Goal: Information Seeking & Learning: Learn about a topic

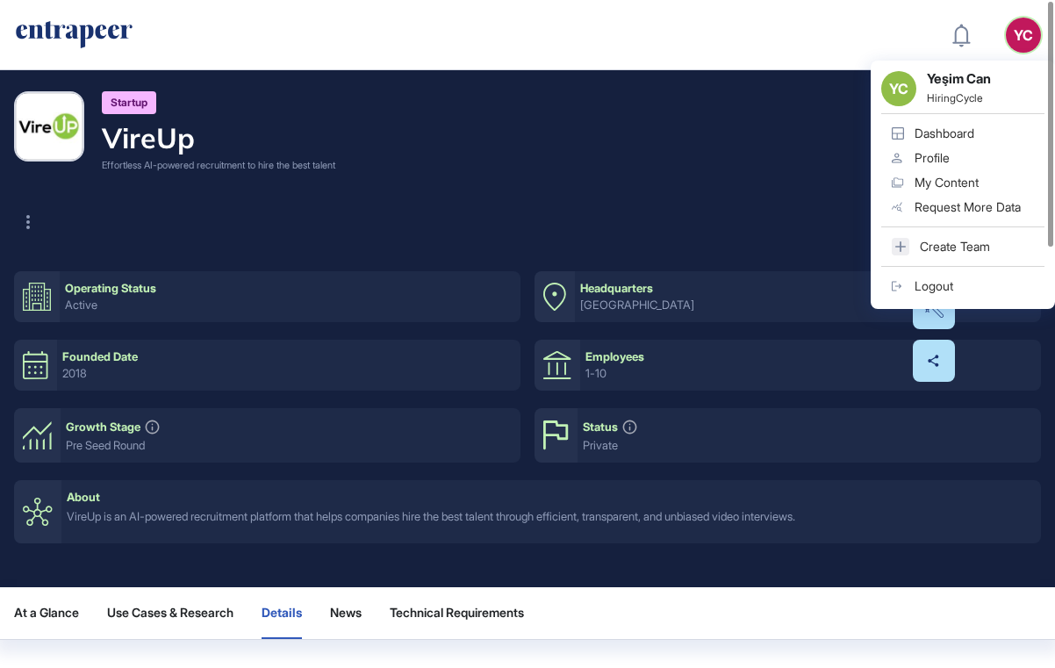
click at [960, 133] on div "Dashboard" at bounding box center [945, 133] width 60 height 14
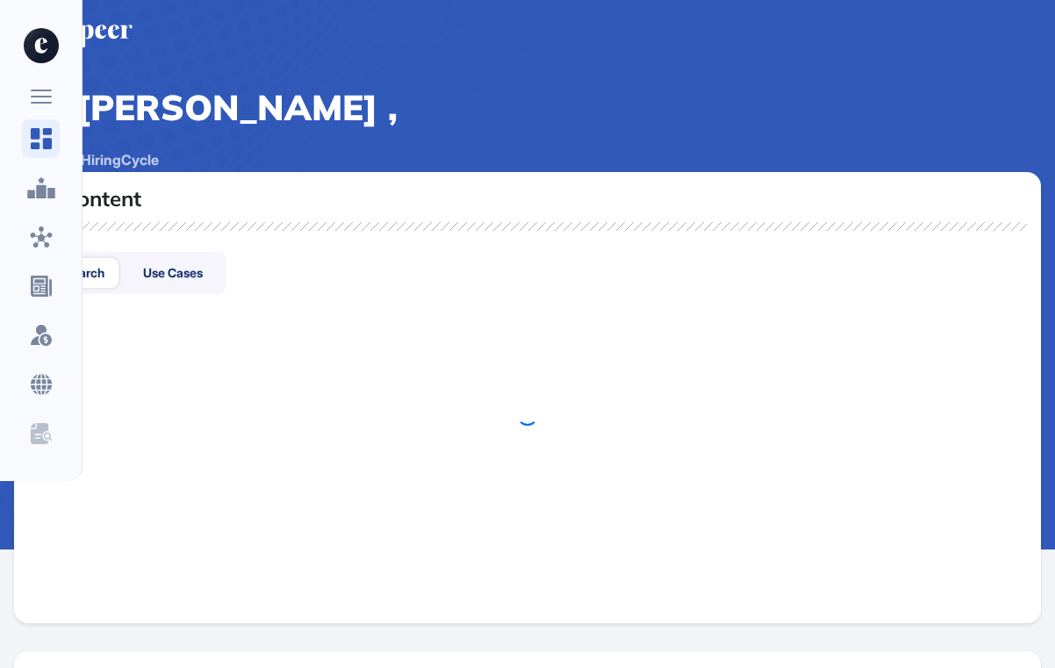
scroll to position [1, 1]
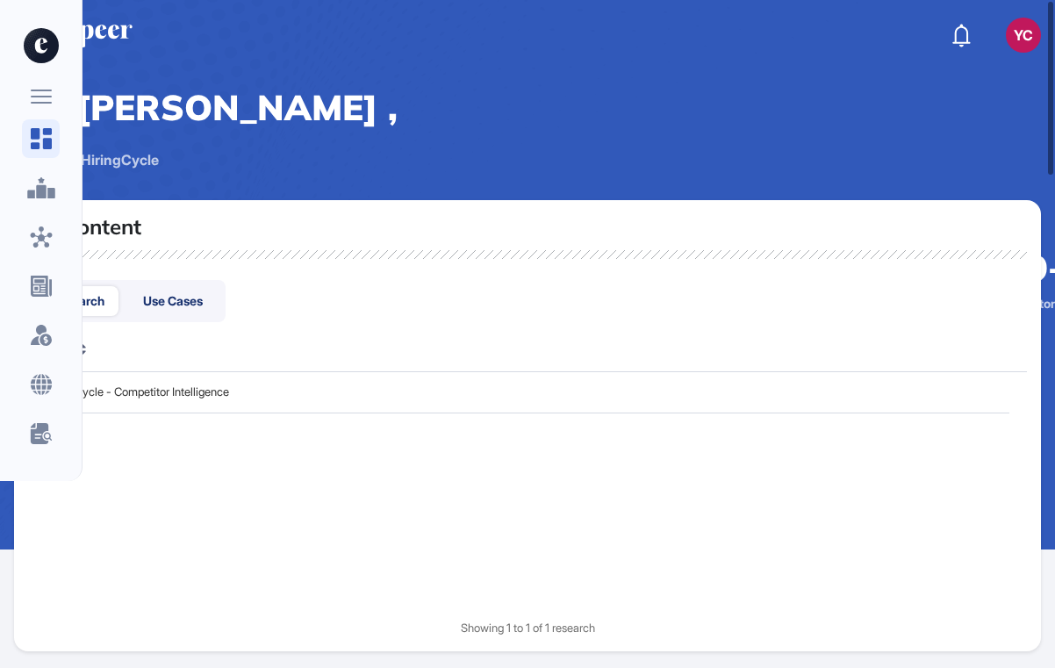
click at [42, 99] on icon at bounding box center [41, 97] width 21 height 14
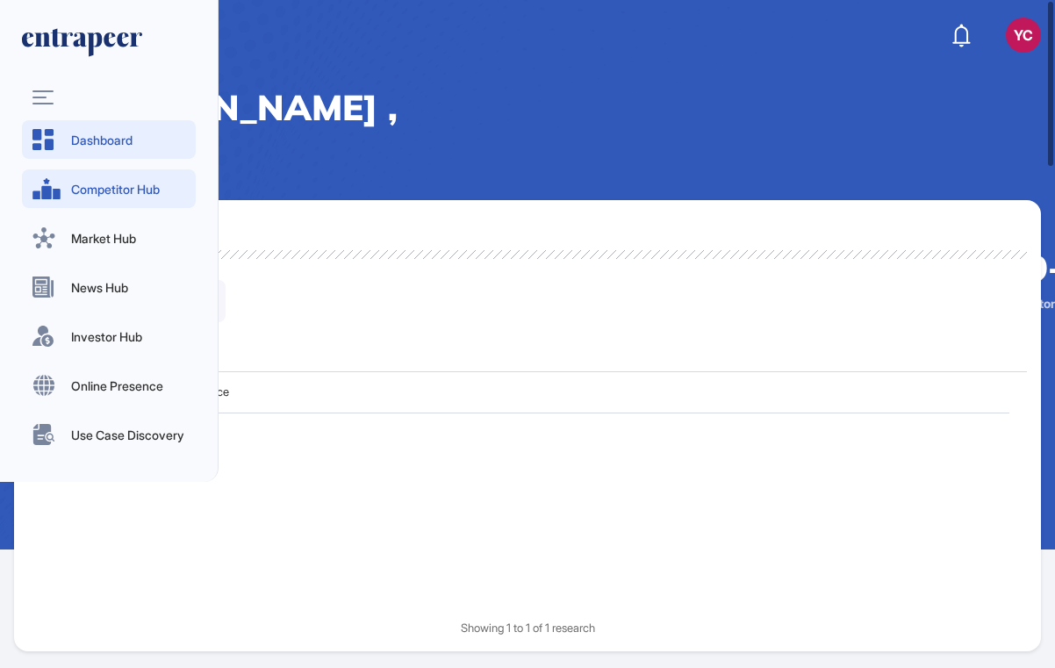
click at [102, 188] on span "Competitor Hub" at bounding box center [128, 189] width 114 height 18
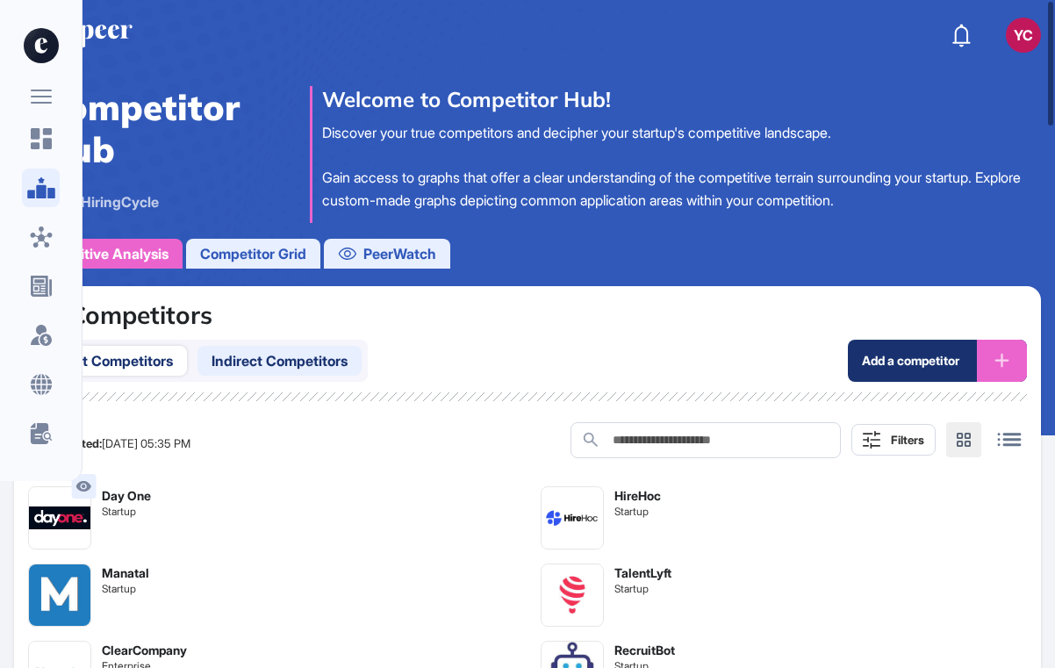
click at [276, 353] on span "Indirect Competitors" at bounding box center [280, 360] width 136 height 21
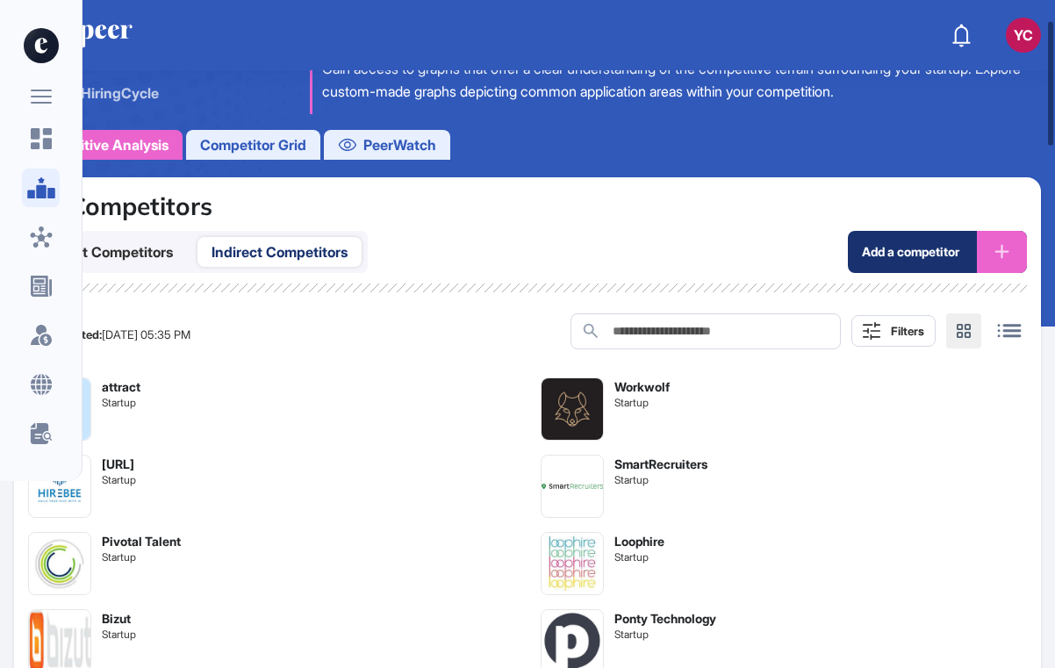
scroll to position [108, 0]
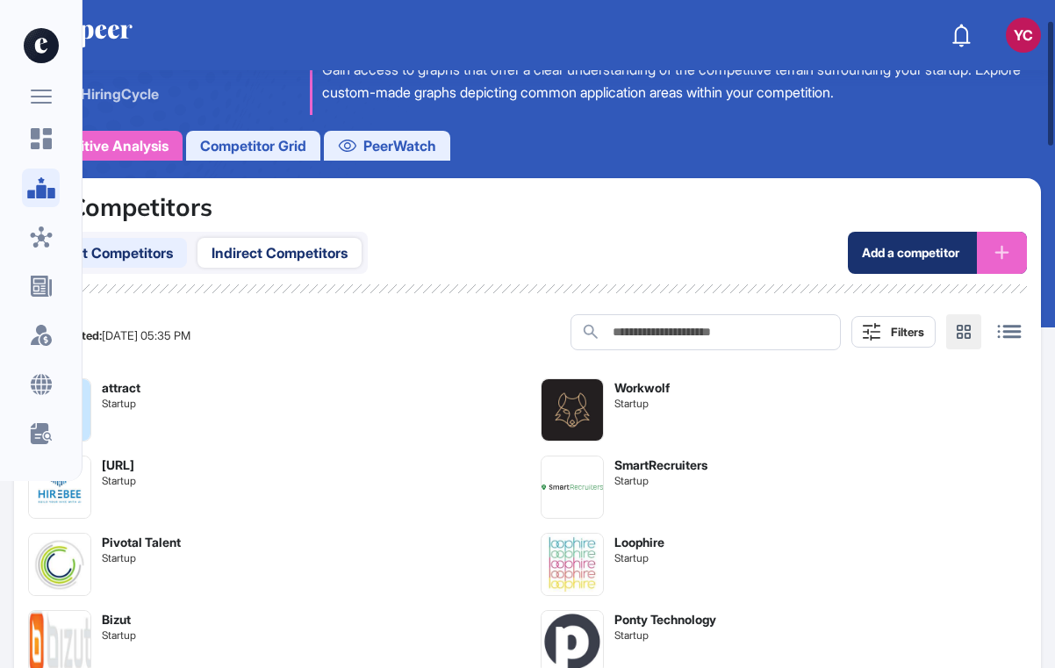
click at [163, 251] on span "Direct Competitors" at bounding box center [110, 252] width 125 height 21
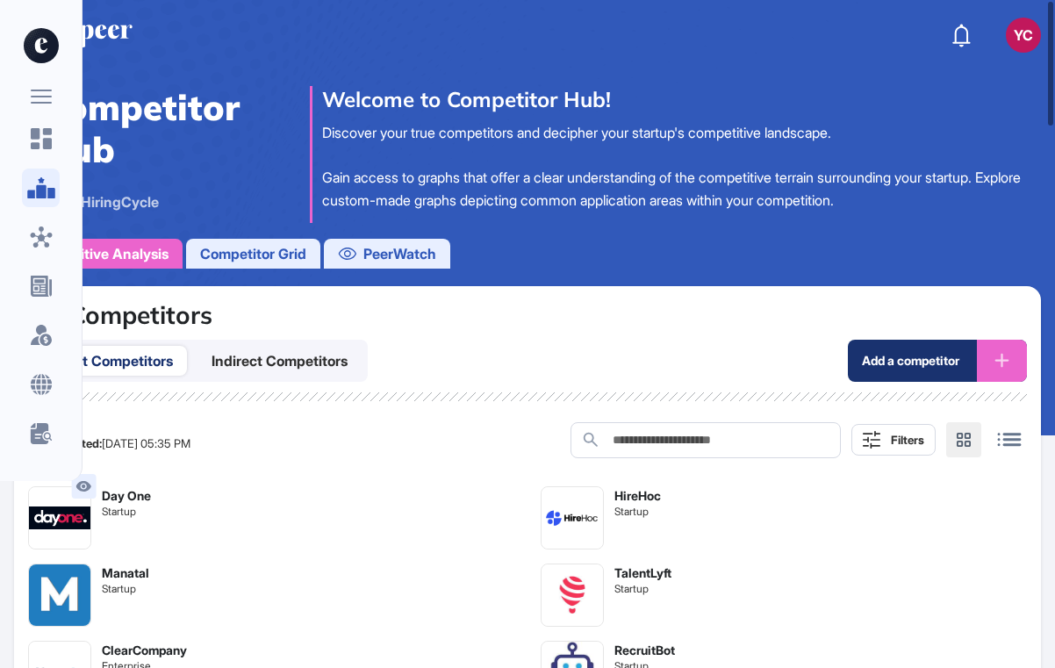
scroll to position [0, 0]
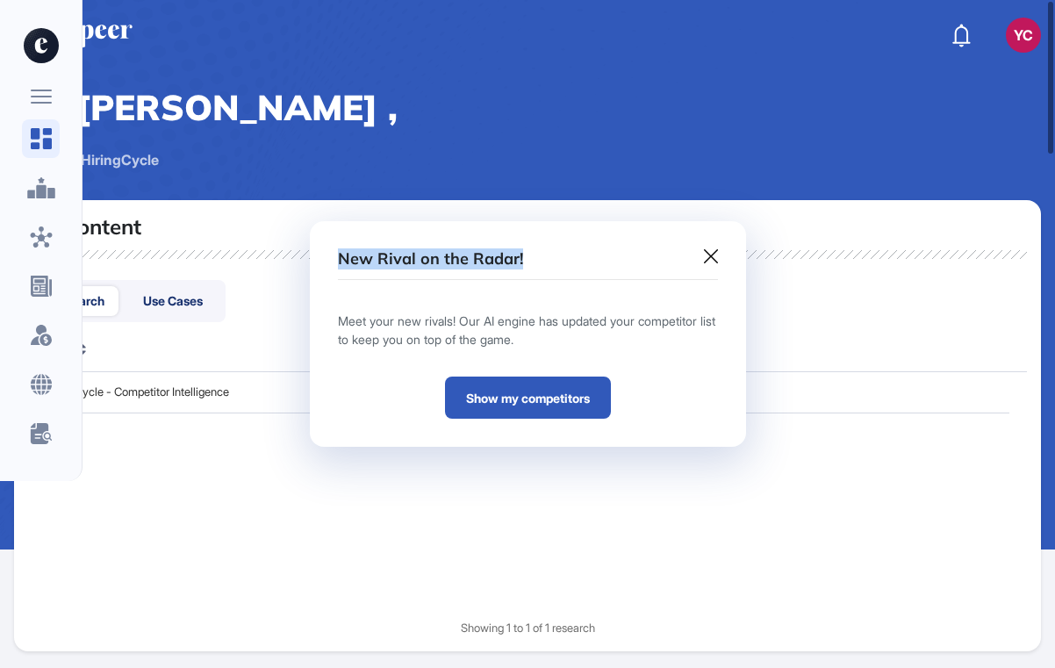
click at [712, 255] on icon at bounding box center [711, 256] width 14 height 14
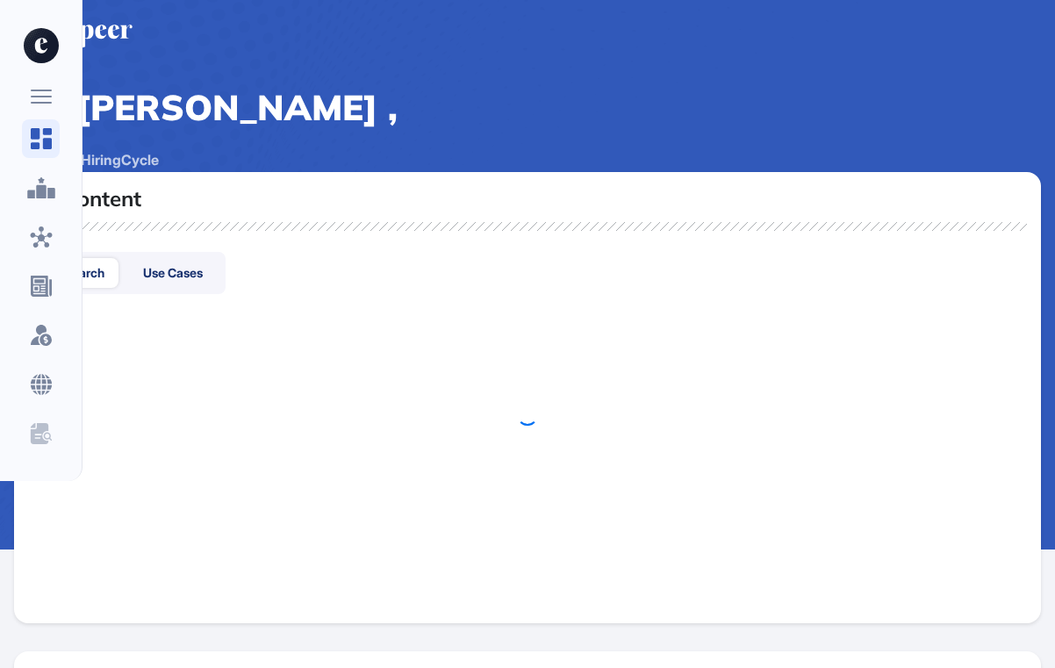
scroll to position [1, 1]
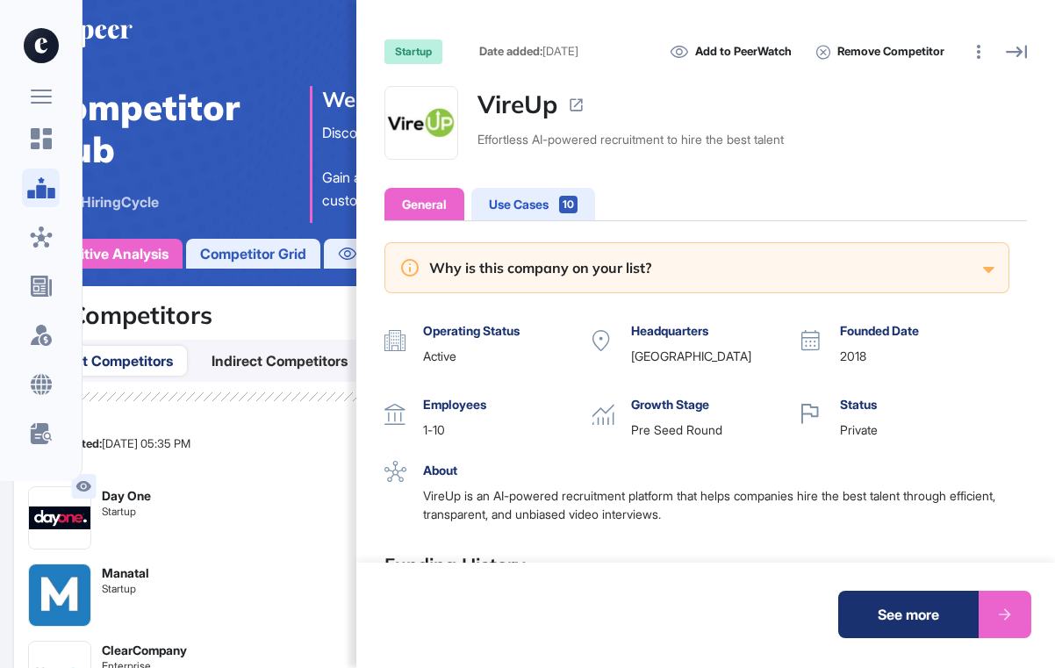
scroll to position [1, 1]
click at [244, 50] on div "startup Date added: [DATE] Add to PeerWatch Remove Competitor VireUp Effortless…" at bounding box center [527, 334] width 1055 height 668
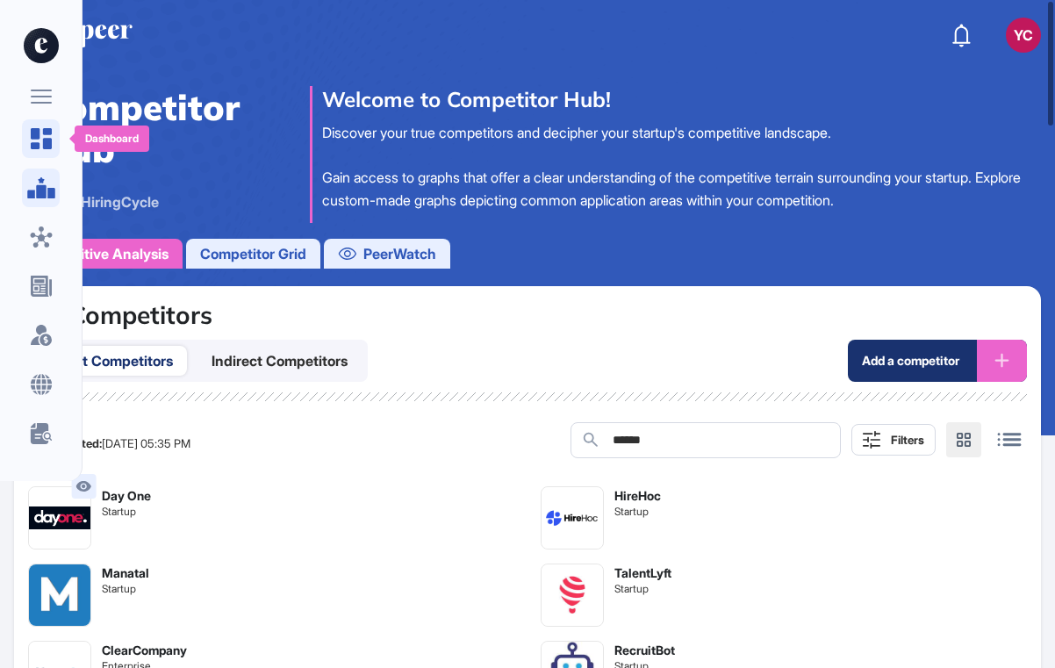
click at [35, 145] on icon at bounding box center [41, 138] width 21 height 21
